Goal: Transaction & Acquisition: Purchase product/service

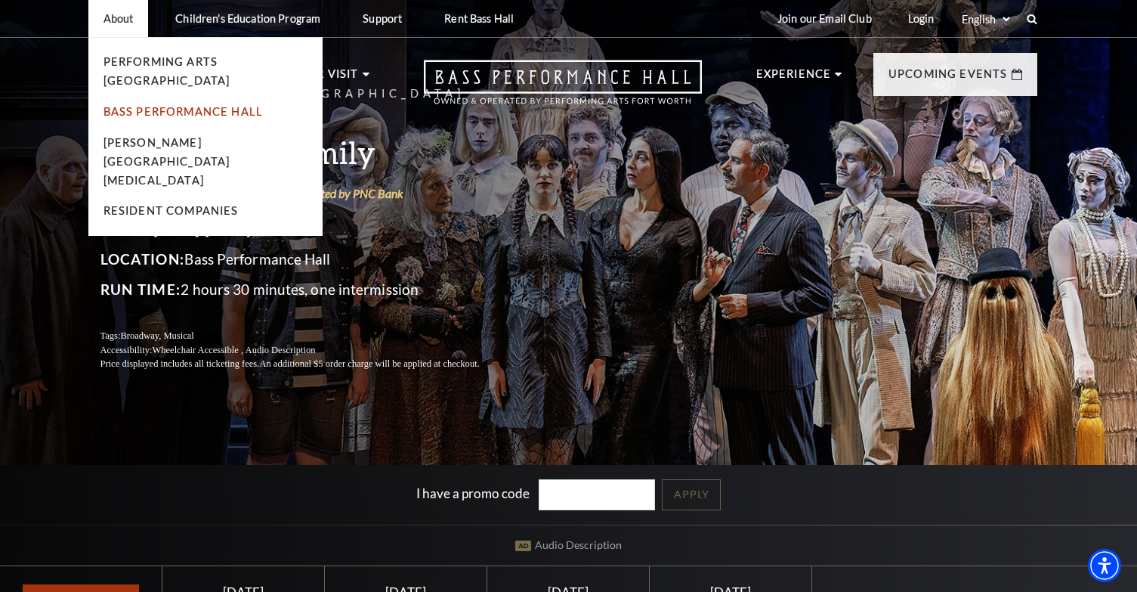
click at [218, 105] on link "Bass Performance Hall" at bounding box center [184, 111] width 160 height 13
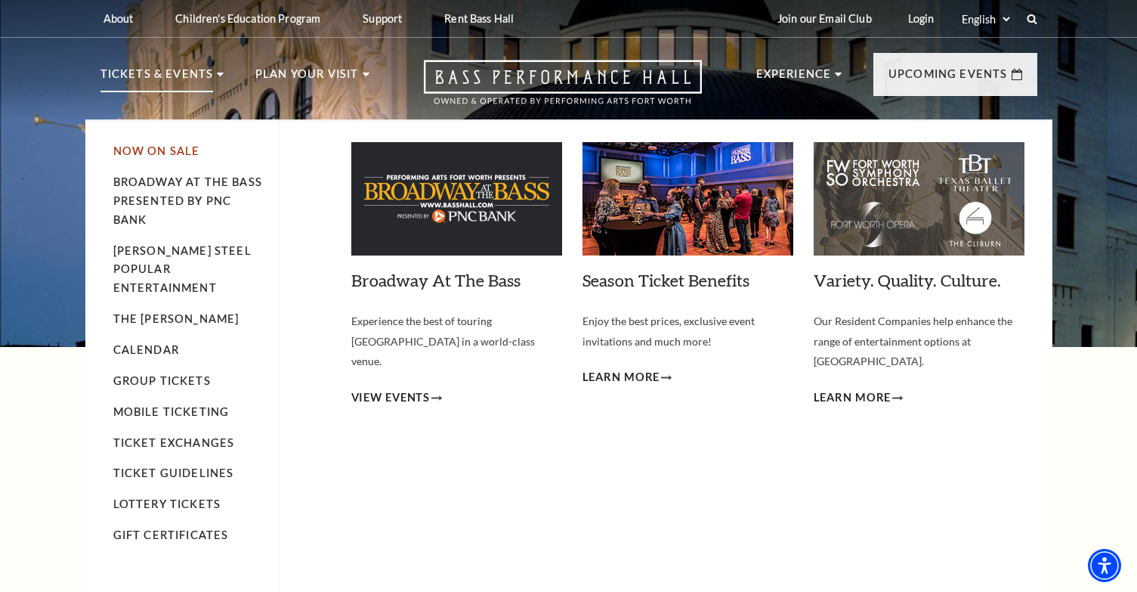
click at [156, 151] on link "Now On Sale" at bounding box center [156, 150] width 87 height 13
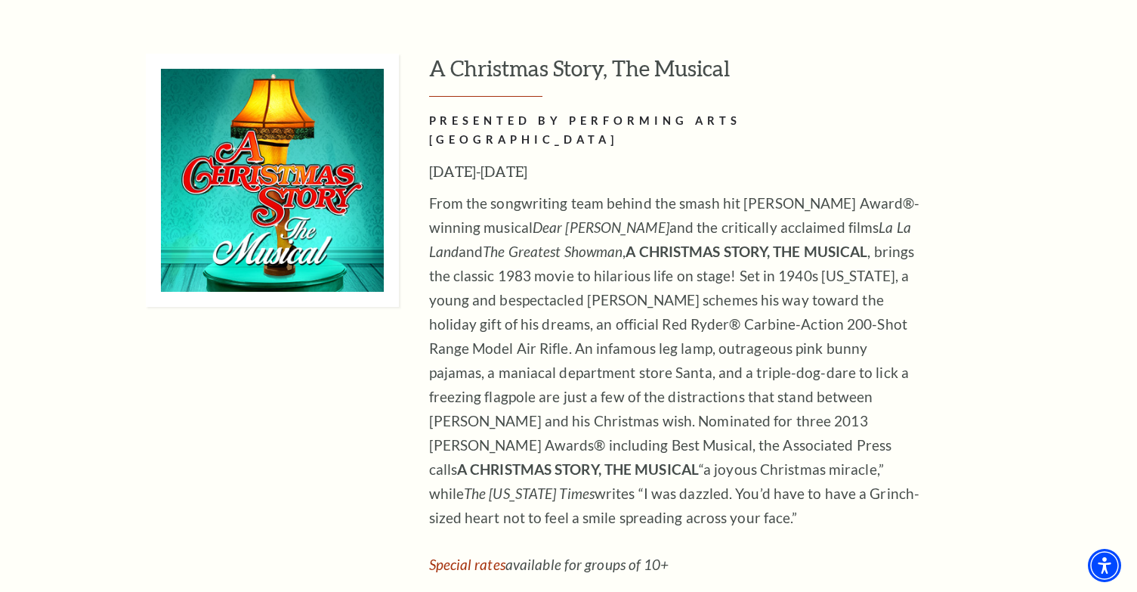
scroll to position [6346, 0]
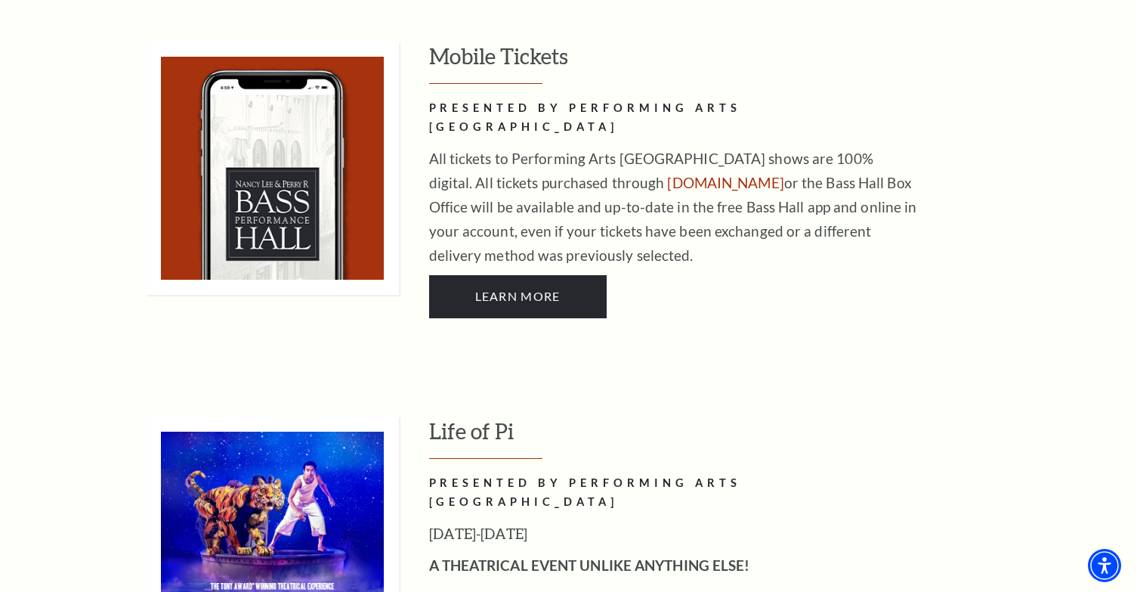
scroll to position [1058, 0]
